Goal: Task Accomplishment & Management: Use online tool/utility

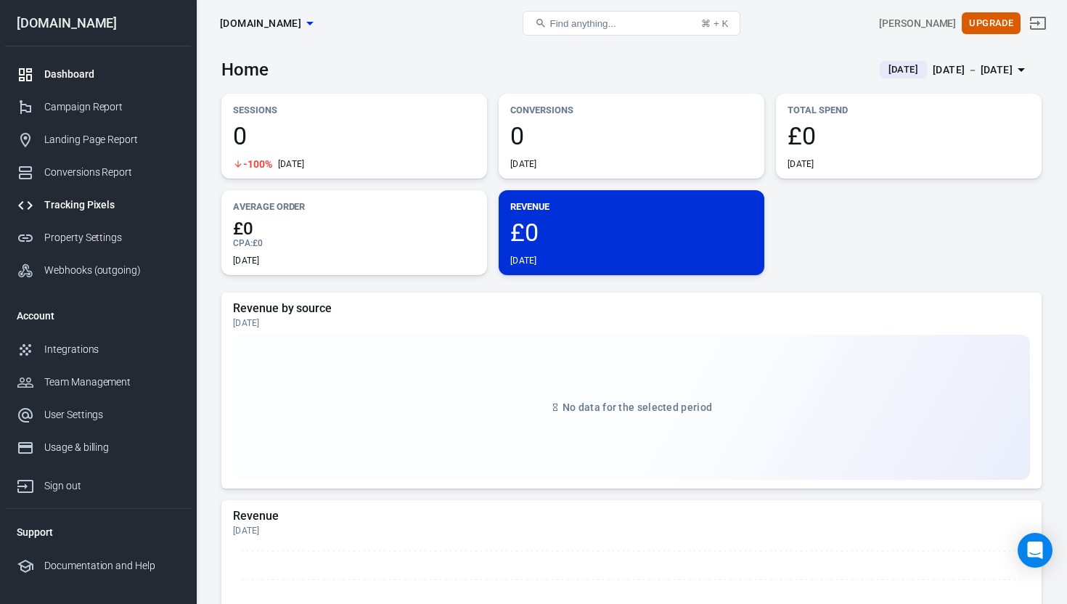
click at [97, 205] on div "Tracking Pixels" at bounding box center [111, 204] width 135 height 15
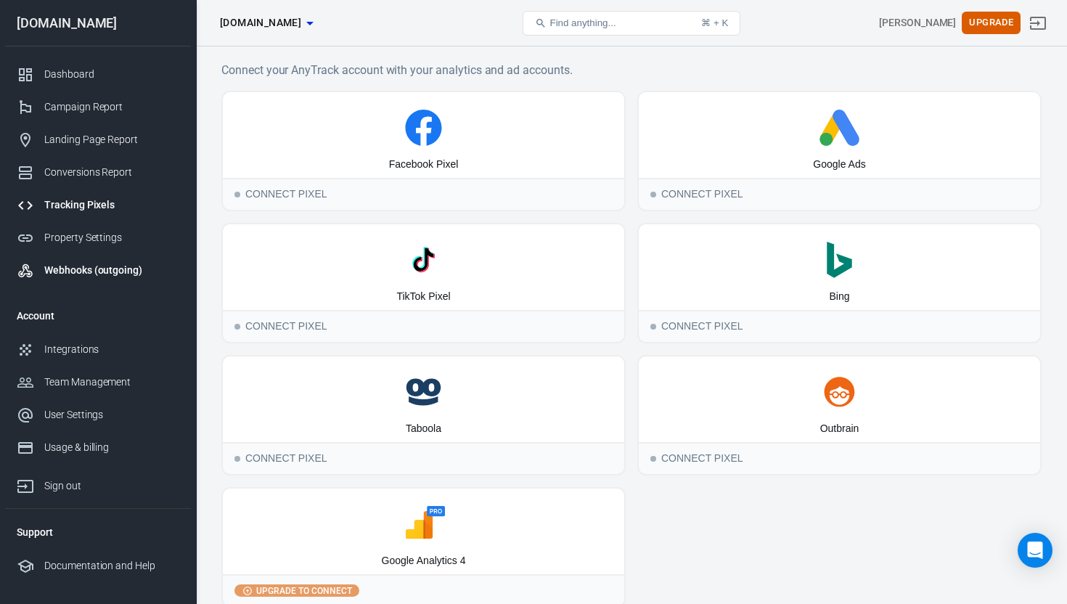
click at [84, 269] on div "Webhooks (outgoing)" at bounding box center [111, 270] width 135 height 15
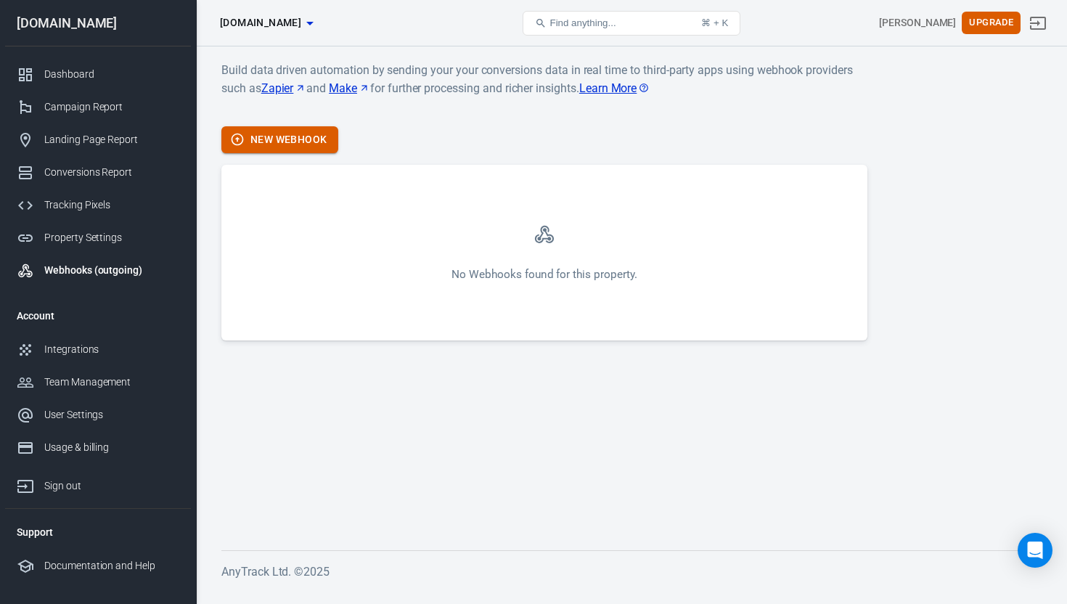
click at [296, 142] on button "New Webhook" at bounding box center [279, 139] width 117 height 27
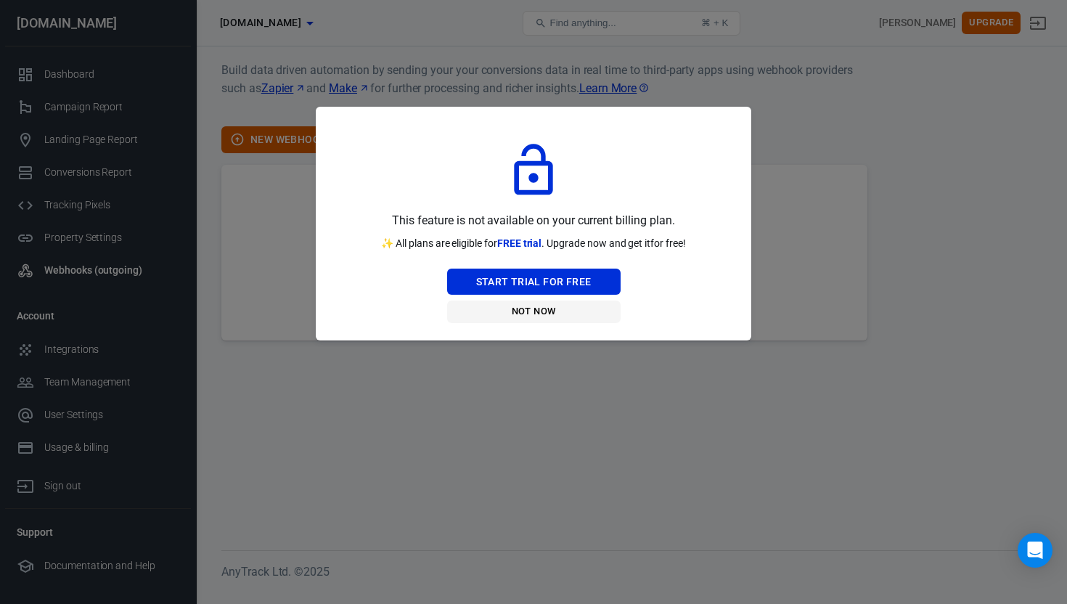
click at [528, 309] on button "Not Now" at bounding box center [534, 312] width 174 height 23
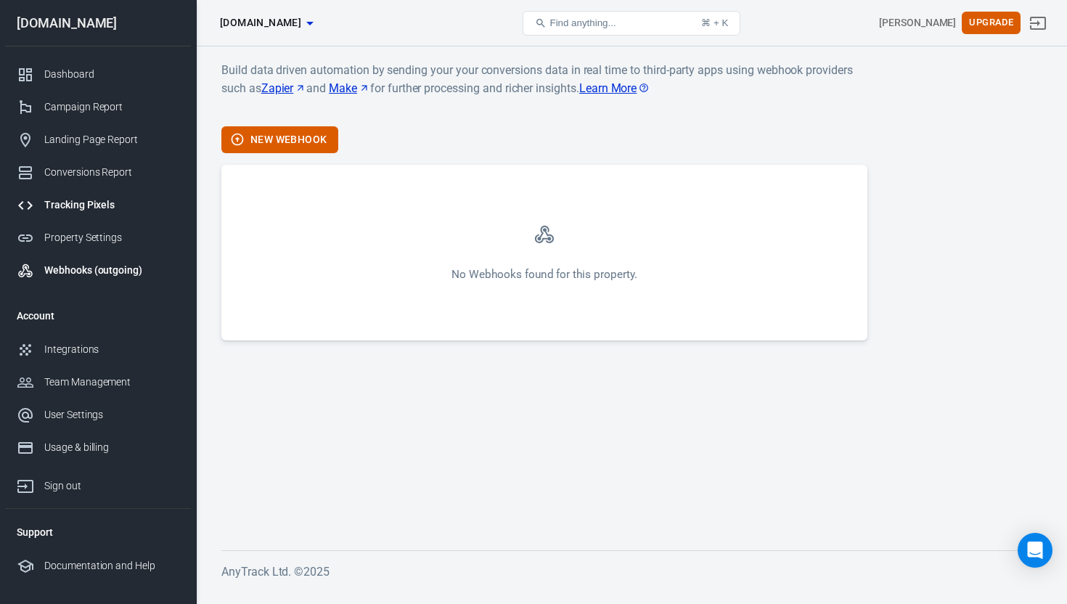
click at [93, 208] on div "Tracking Pixels" at bounding box center [111, 204] width 135 height 15
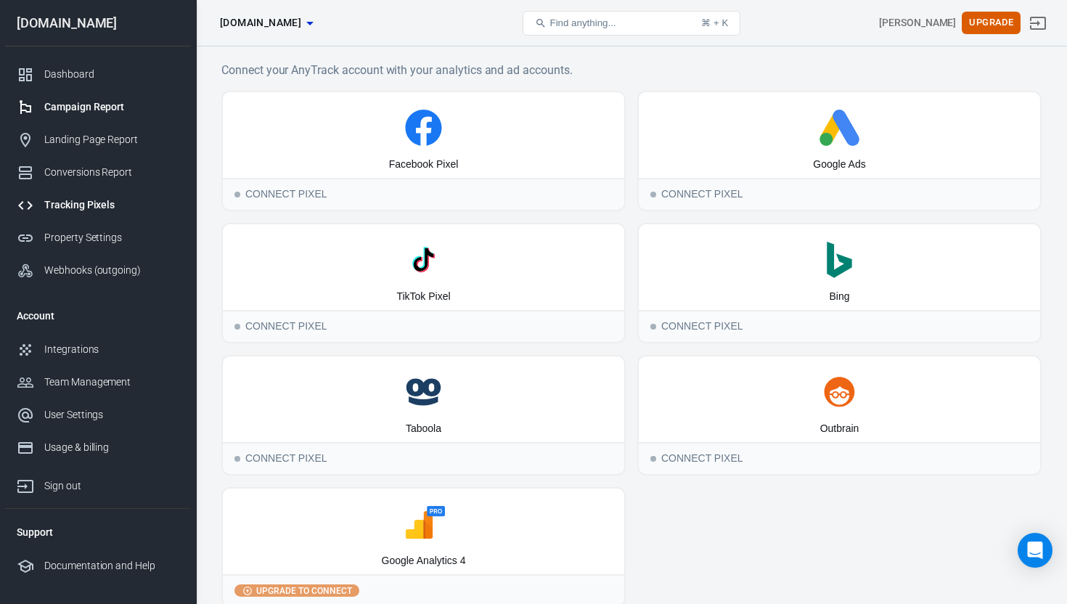
click at [78, 111] on div "Campaign Report" at bounding box center [111, 106] width 135 height 15
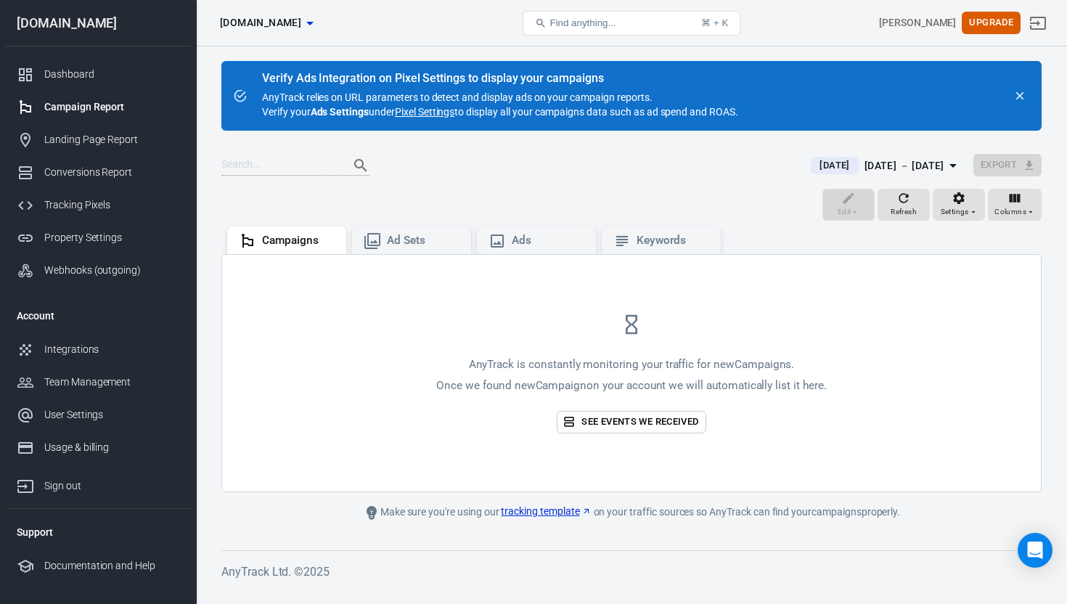
click at [1019, 95] on icon "close" at bounding box center [1019, 95] width 13 height 13
click at [1020, 95] on icon "close" at bounding box center [1020, 96] width 8 height 8
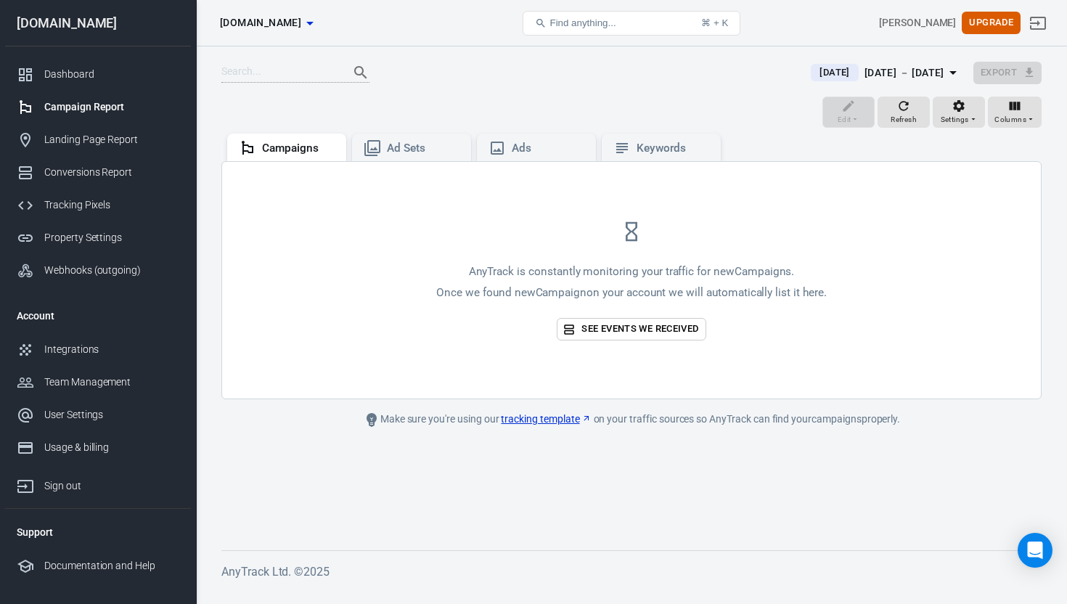
click at [301, 20] on span "[DOMAIN_NAME]" at bounding box center [260, 23] width 81 height 18
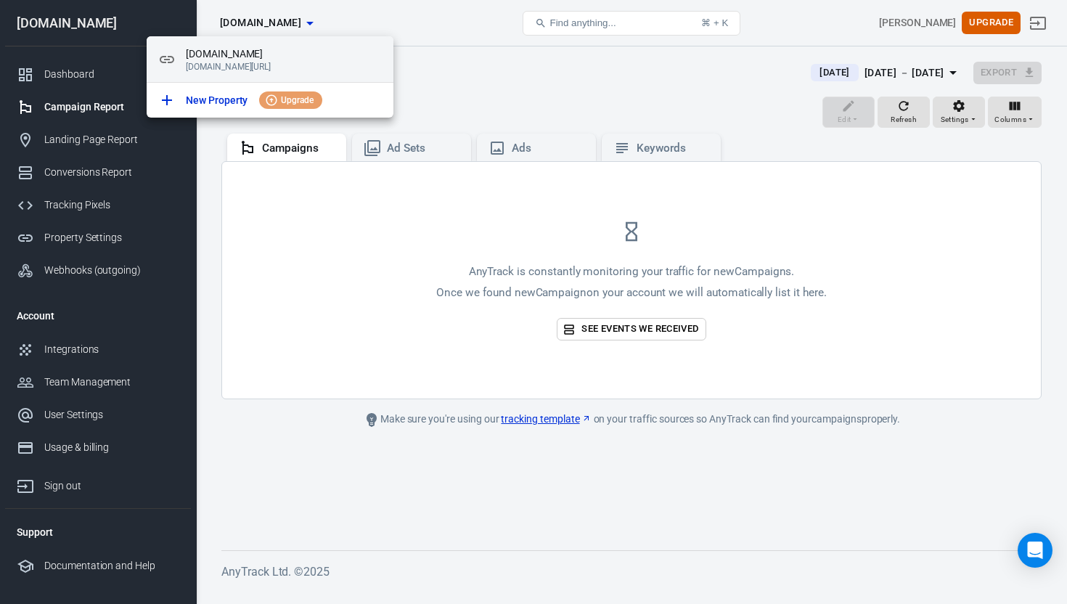
click at [211, 58] on span "[DOMAIN_NAME]" at bounding box center [284, 53] width 196 height 15
click at [515, 273] on div at bounding box center [533, 302] width 1067 height 604
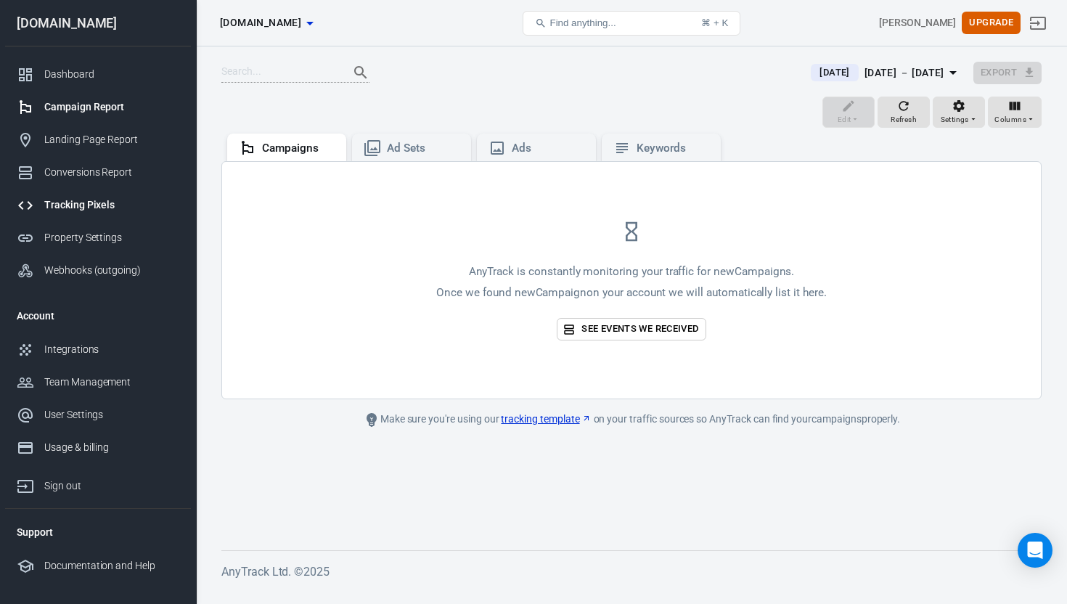
click at [75, 204] on div "Tracking Pixels" at bounding box center [111, 204] width 135 height 15
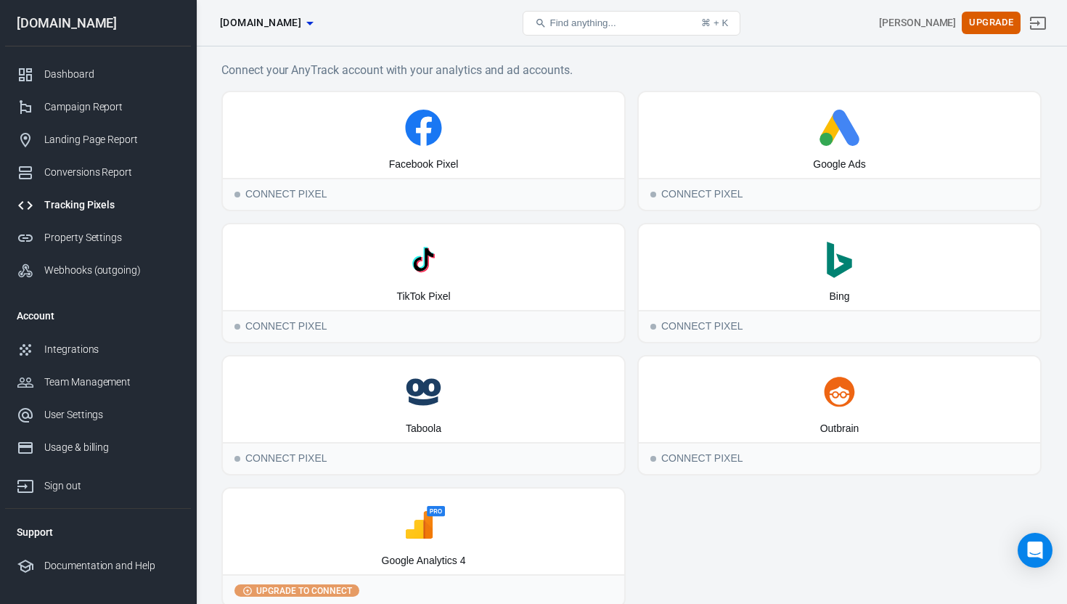
click at [607, 25] on span "Find anything..." at bounding box center [583, 22] width 66 height 11
click at [584, 23] on span "Find anything..." at bounding box center [583, 22] width 66 height 11
click at [563, 26] on span "Find anything..." at bounding box center [583, 22] width 66 height 11
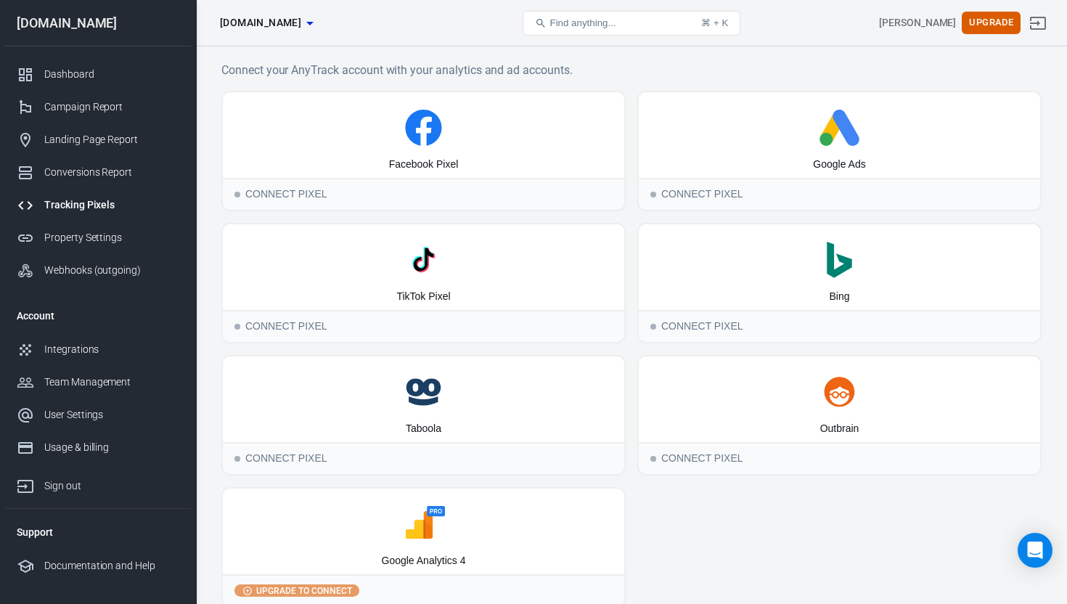
click at [563, 26] on span "Find anything..." at bounding box center [583, 22] width 66 height 11
click at [579, 25] on span "Find anything..." at bounding box center [583, 22] width 66 height 11
click at [75, 349] on div "Integrations" at bounding box center [111, 349] width 135 height 15
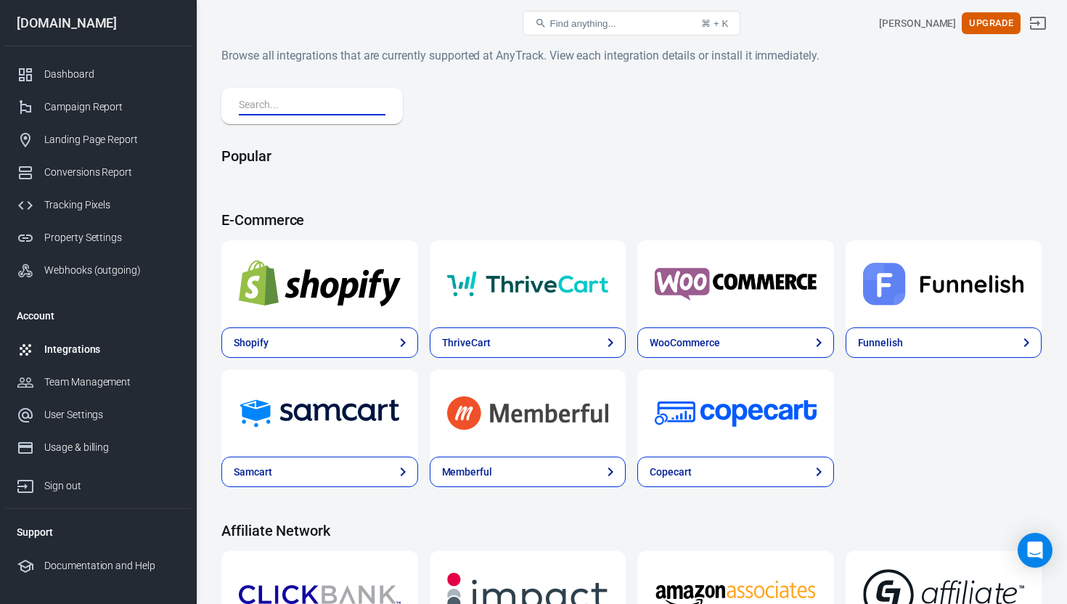
click at [329, 109] on input "text" at bounding box center [309, 106] width 141 height 19
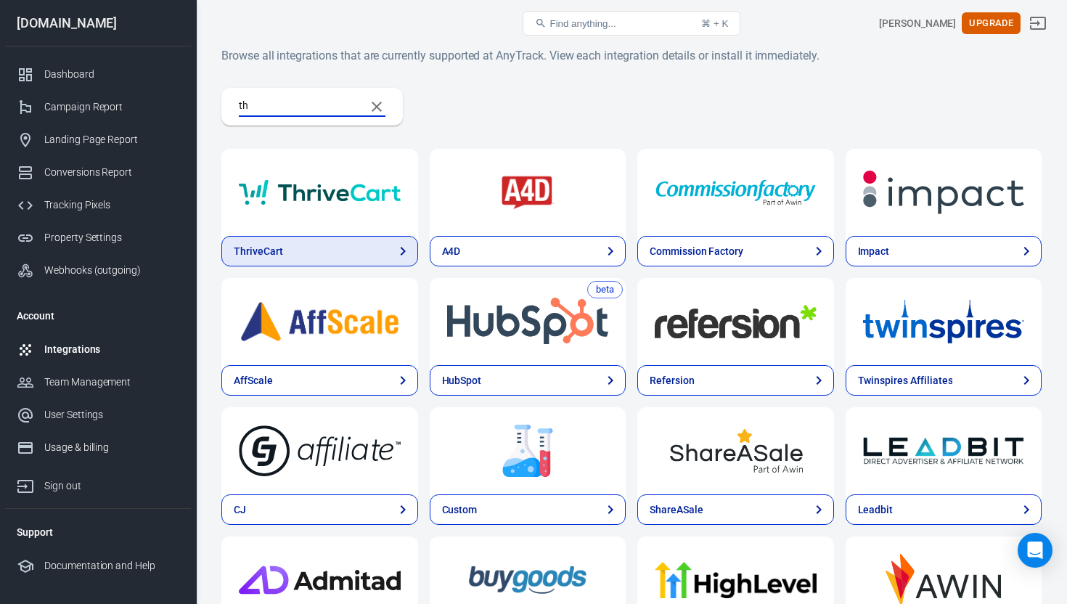
type input "th"
click at [301, 256] on link "ThriveCart" at bounding box center [319, 251] width 197 height 30
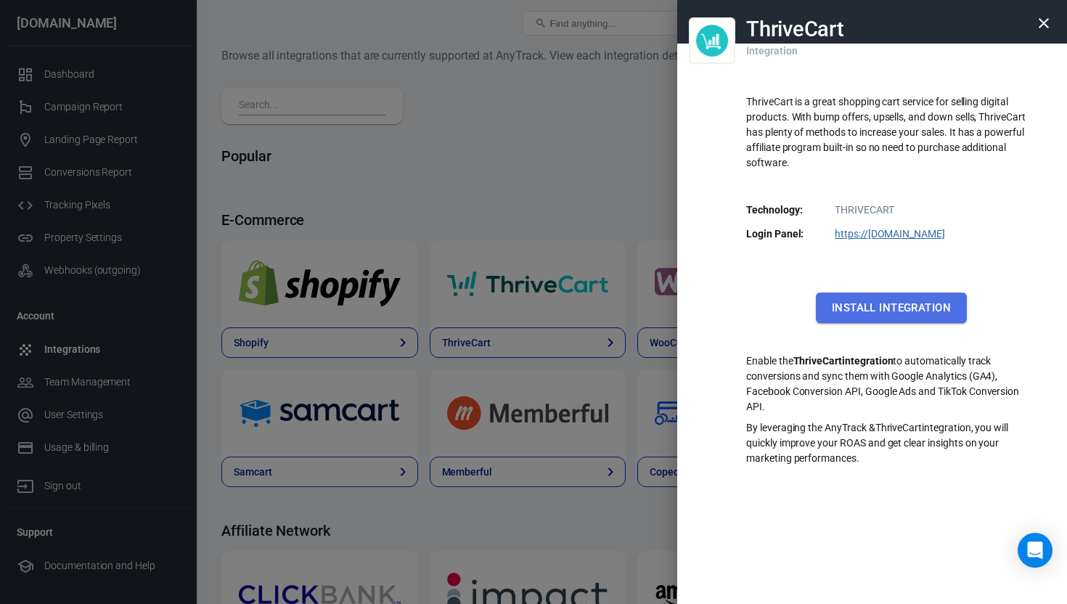
click at [906, 307] on button "Install Integration" at bounding box center [891, 308] width 151 height 30
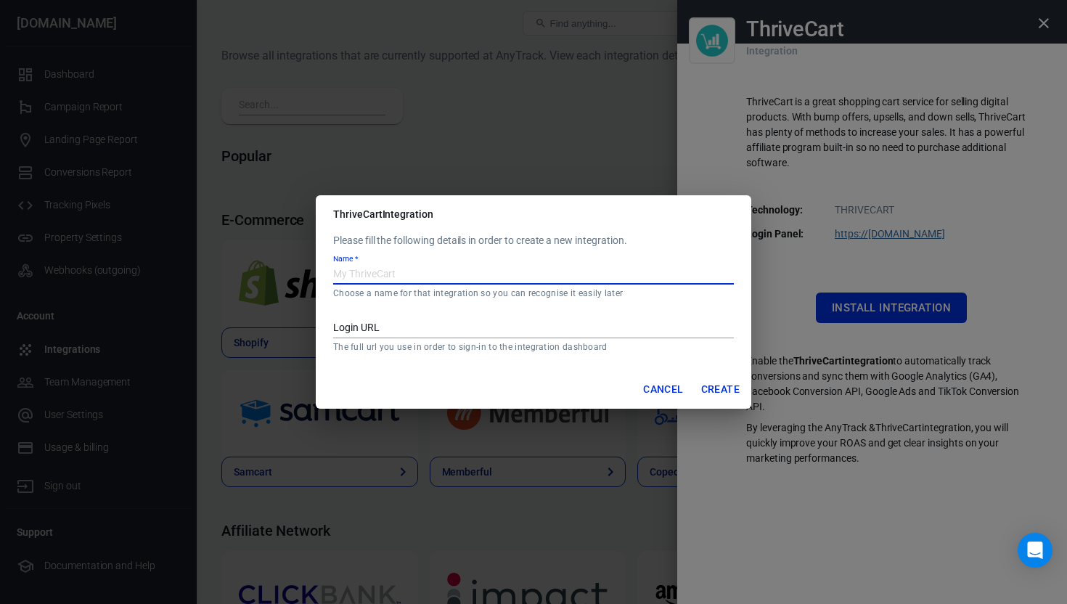
click at [503, 272] on input "Name   *" at bounding box center [533, 275] width 401 height 19
type input "Mobility bundle"
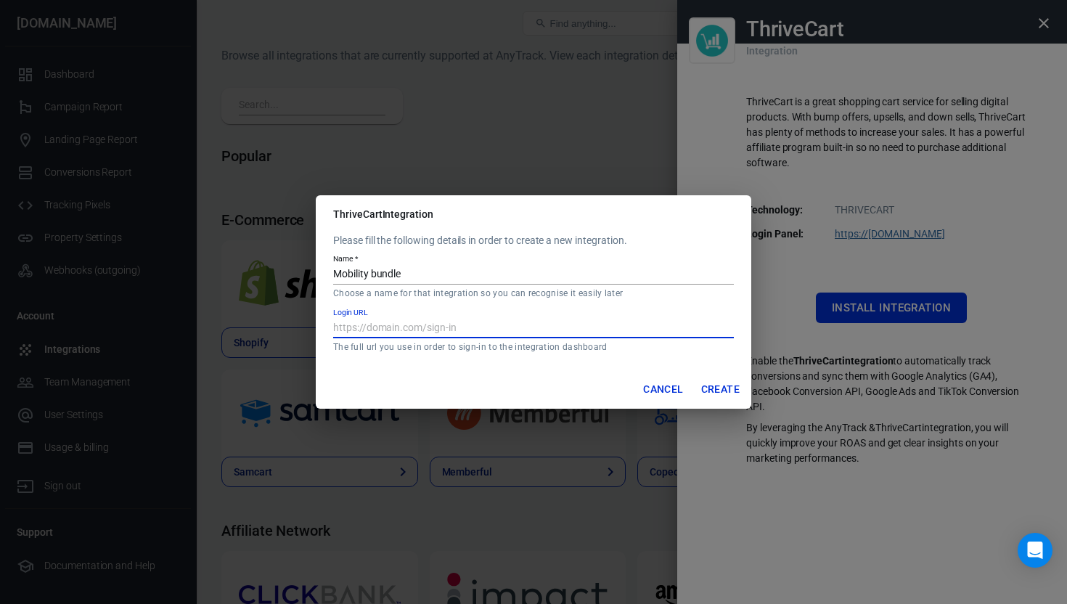
click at [491, 330] on input "Login URL" at bounding box center [533, 328] width 401 height 19
click at [664, 388] on button "Cancel" at bounding box center [663, 389] width 52 height 27
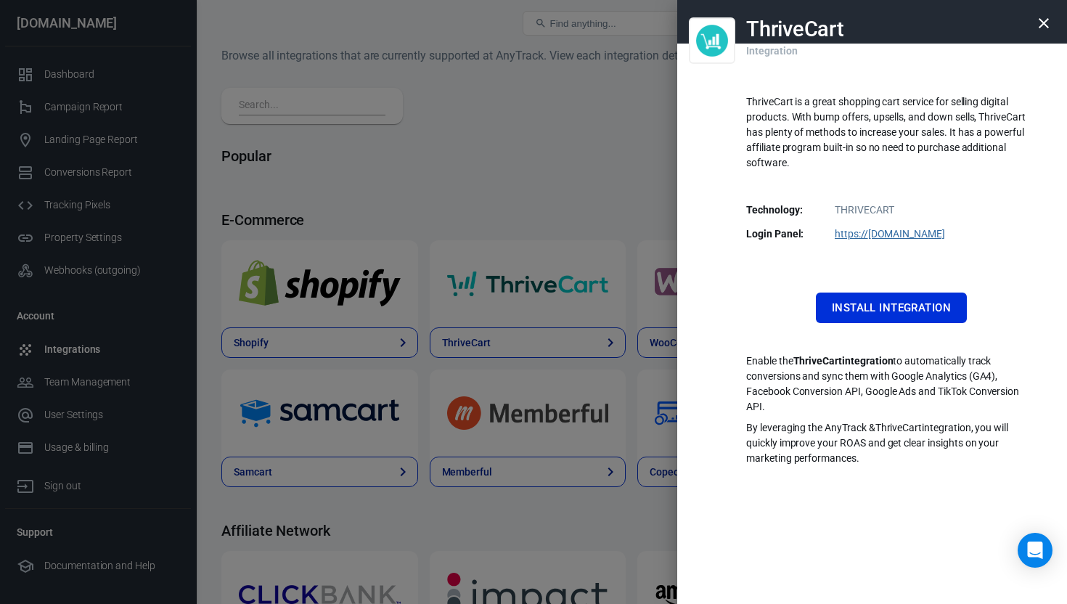
click at [886, 234] on link "https:// [DOMAIN_NAME]" at bounding box center [890, 234] width 110 height 12
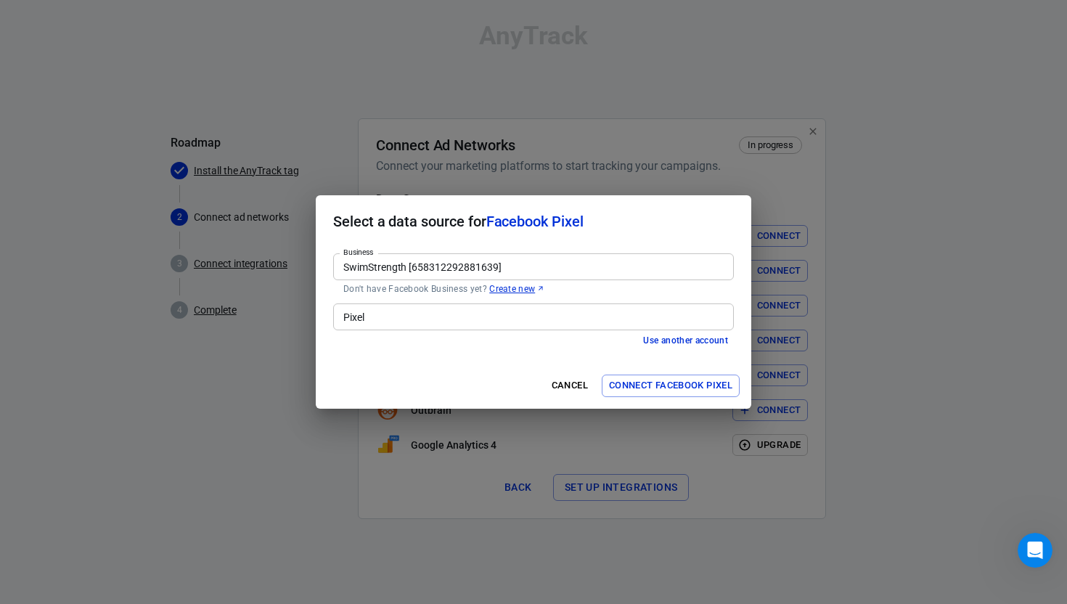
click at [484, 320] on input "Pixel" at bounding box center [533, 317] width 390 height 18
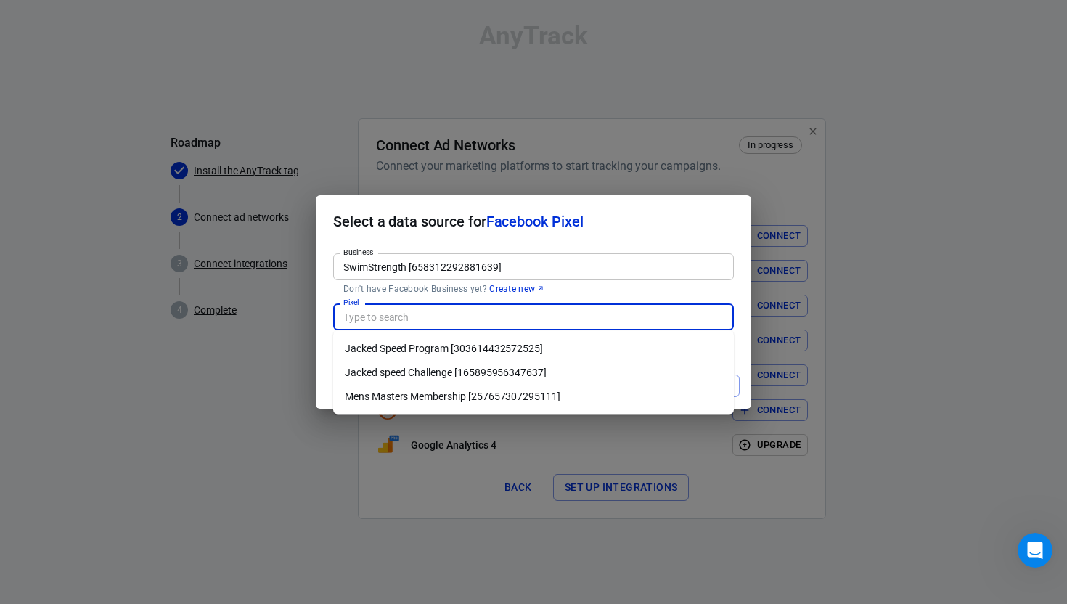
click at [634, 153] on div "Select a data source for Facebook Pixel Business SwimStrength [658312292881639]…" at bounding box center [533, 302] width 1067 height 604
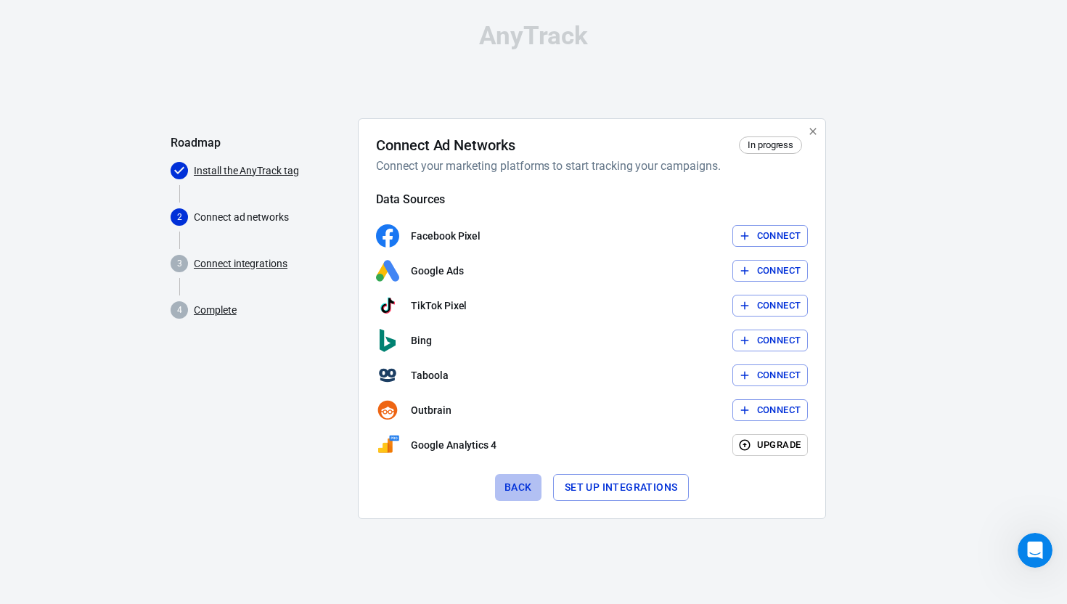
click at [526, 486] on button "Back" at bounding box center [518, 487] width 46 height 27
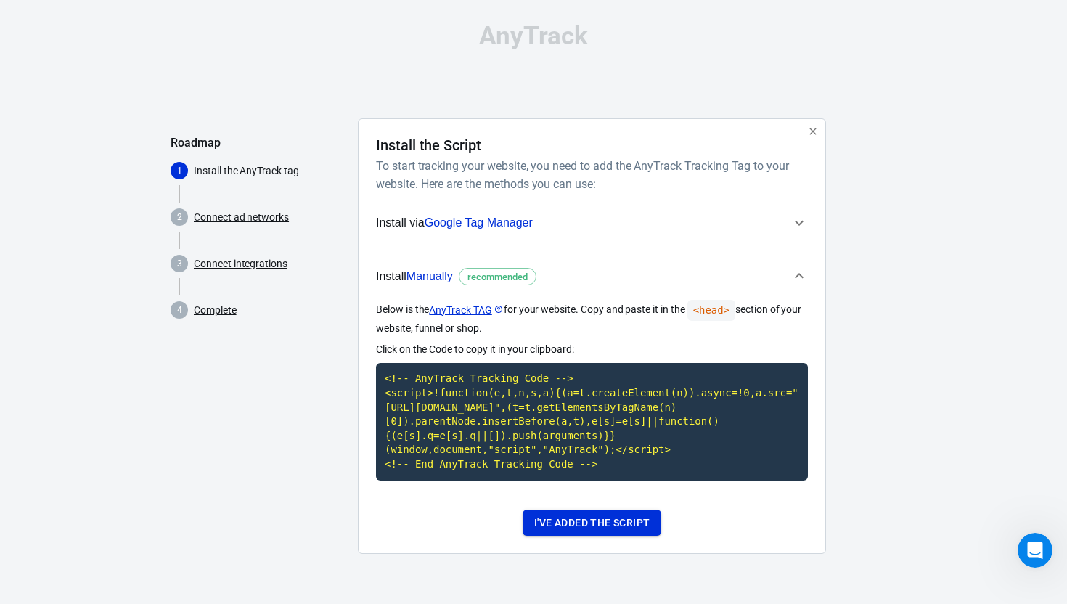
click at [602, 536] on button "I've added the script" at bounding box center [592, 523] width 139 height 27
